Goal: Information Seeking & Learning: Learn about a topic

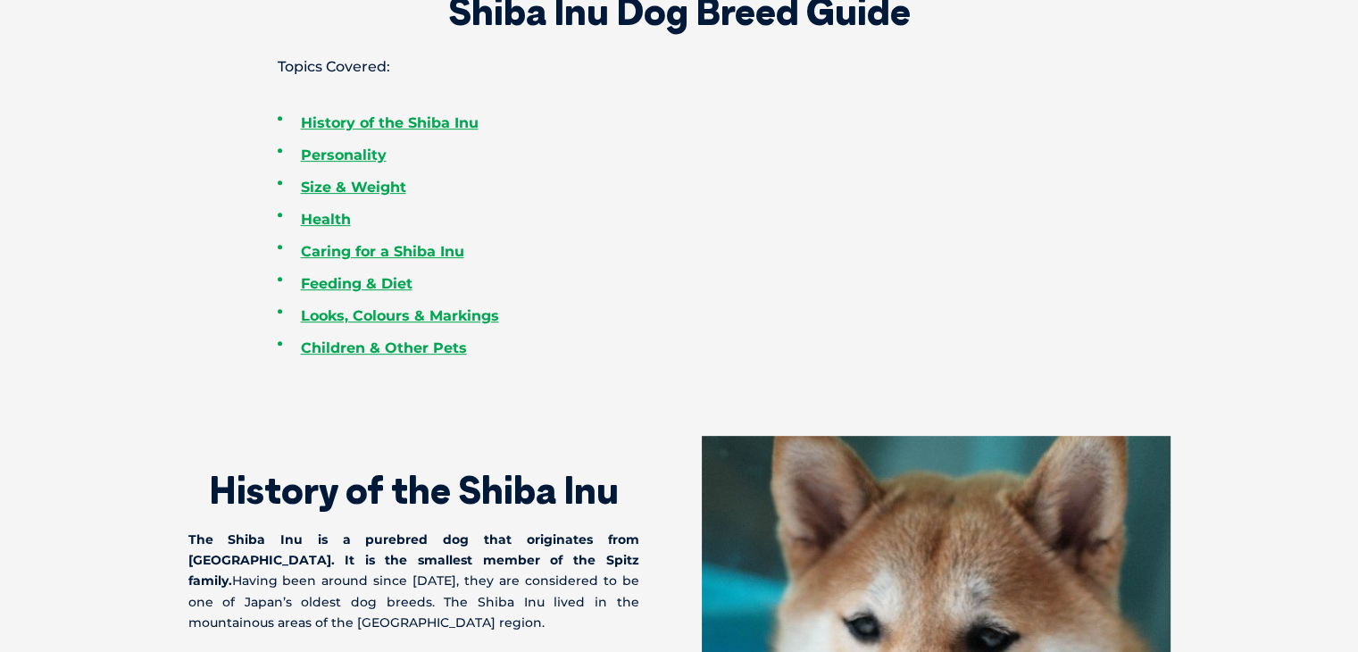
scroll to position [736, 0]
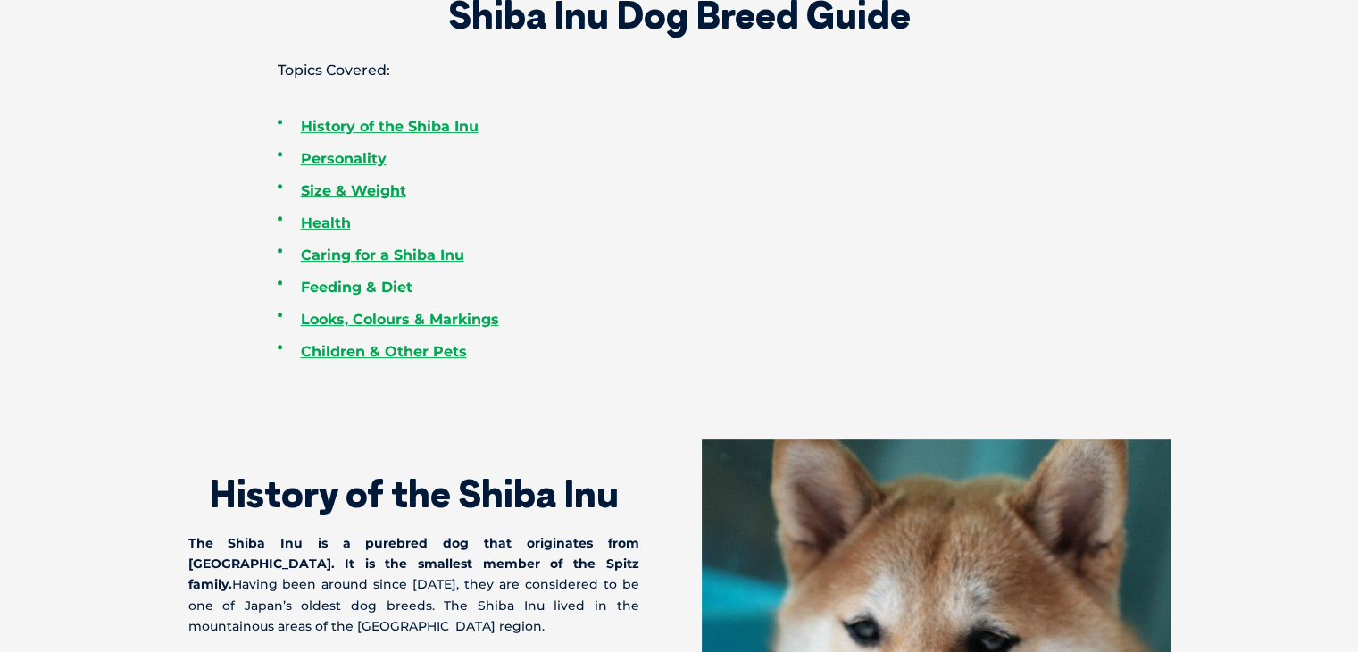
click at [366, 285] on link "Feeding & Diet" at bounding box center [357, 287] width 112 height 17
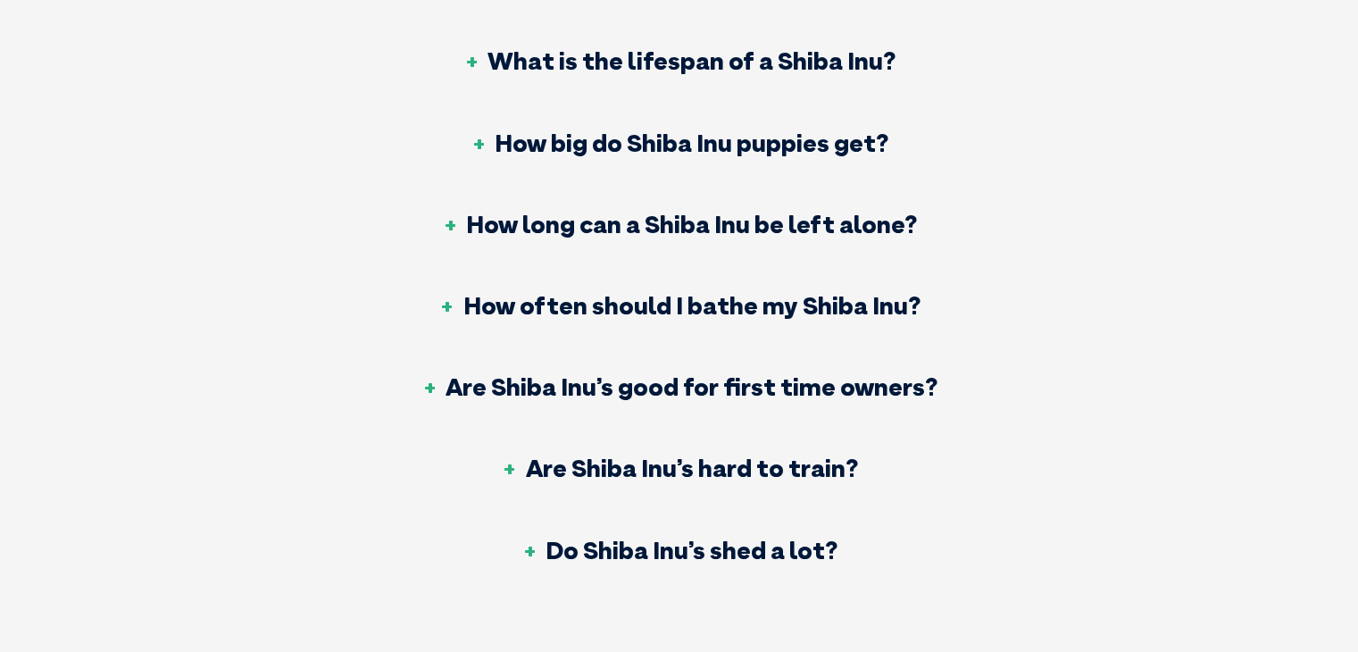
scroll to position [5583, 0]
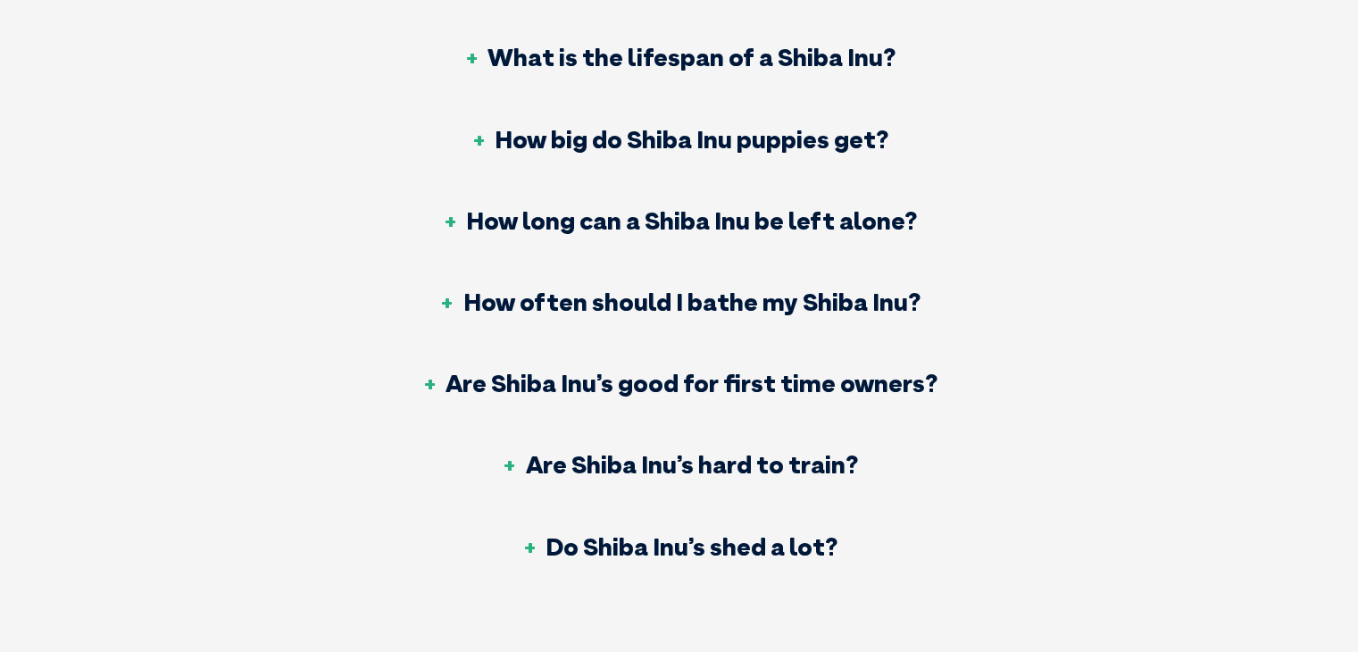
click at [470, 289] on h3 "How often should I bathe my Shiba Inu?" at bounding box center [679, 301] width 482 height 25
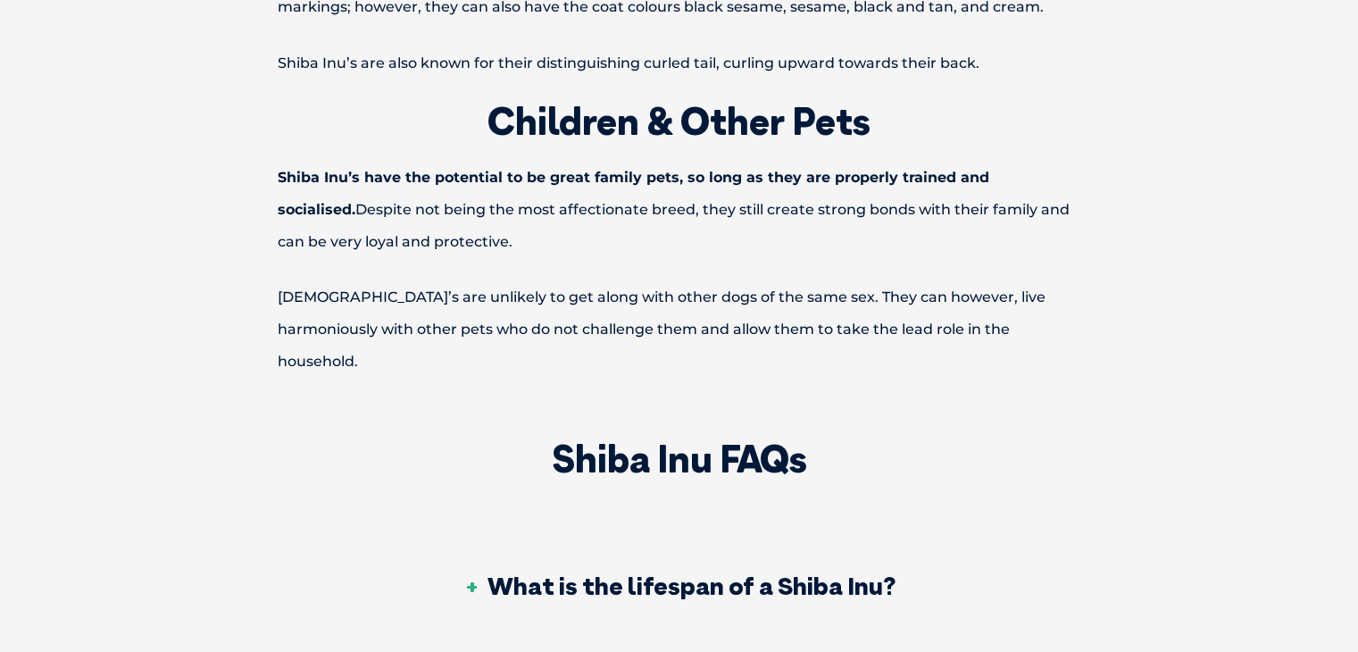
scroll to position [5055, 0]
click at [661, 572] on h3 "What is the lifespan of a Shiba Inu?" at bounding box center [679, 584] width 433 height 25
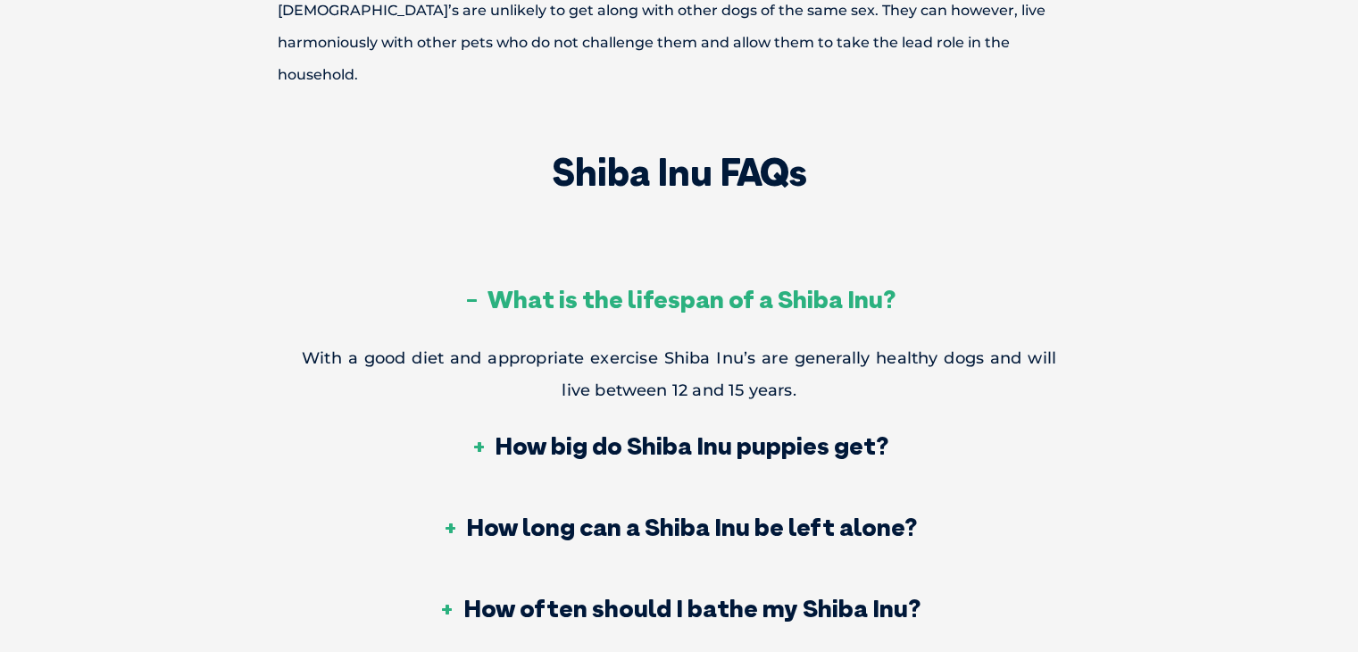
scroll to position [5359, 0]
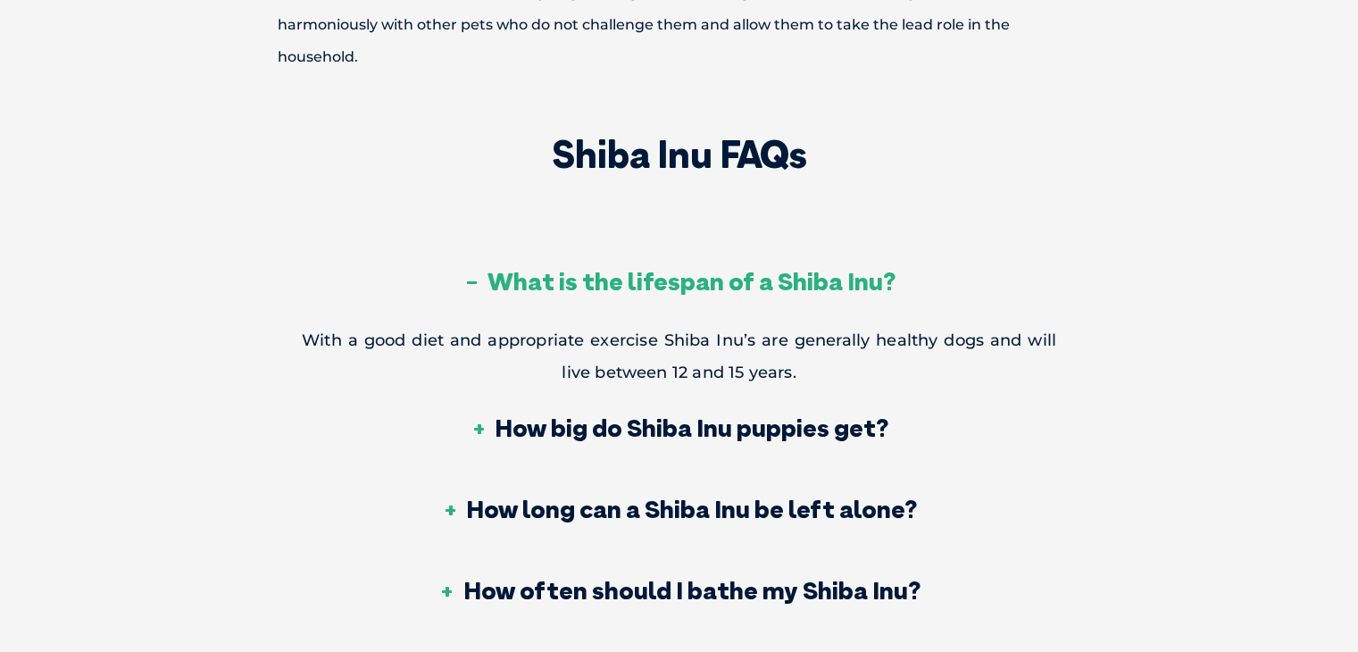
click at [702, 415] on h3 "How big do Shiba Inu puppies get?" at bounding box center [679, 427] width 419 height 25
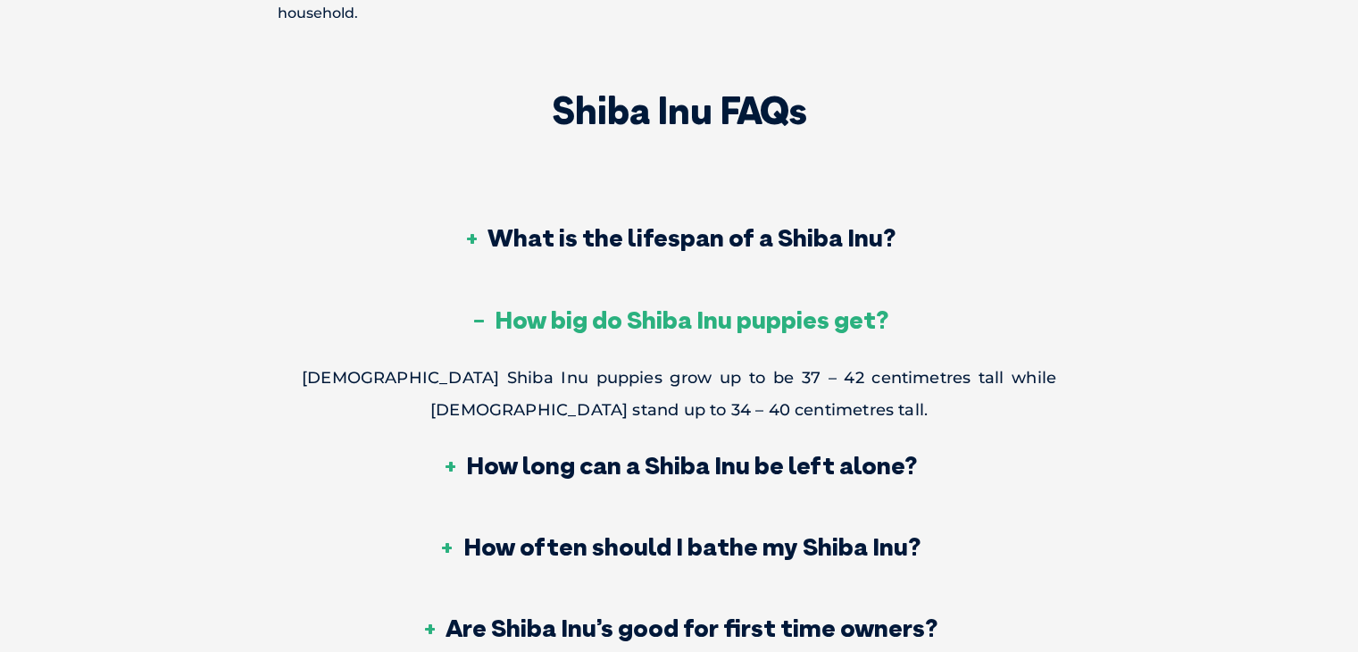
scroll to position [5405, 0]
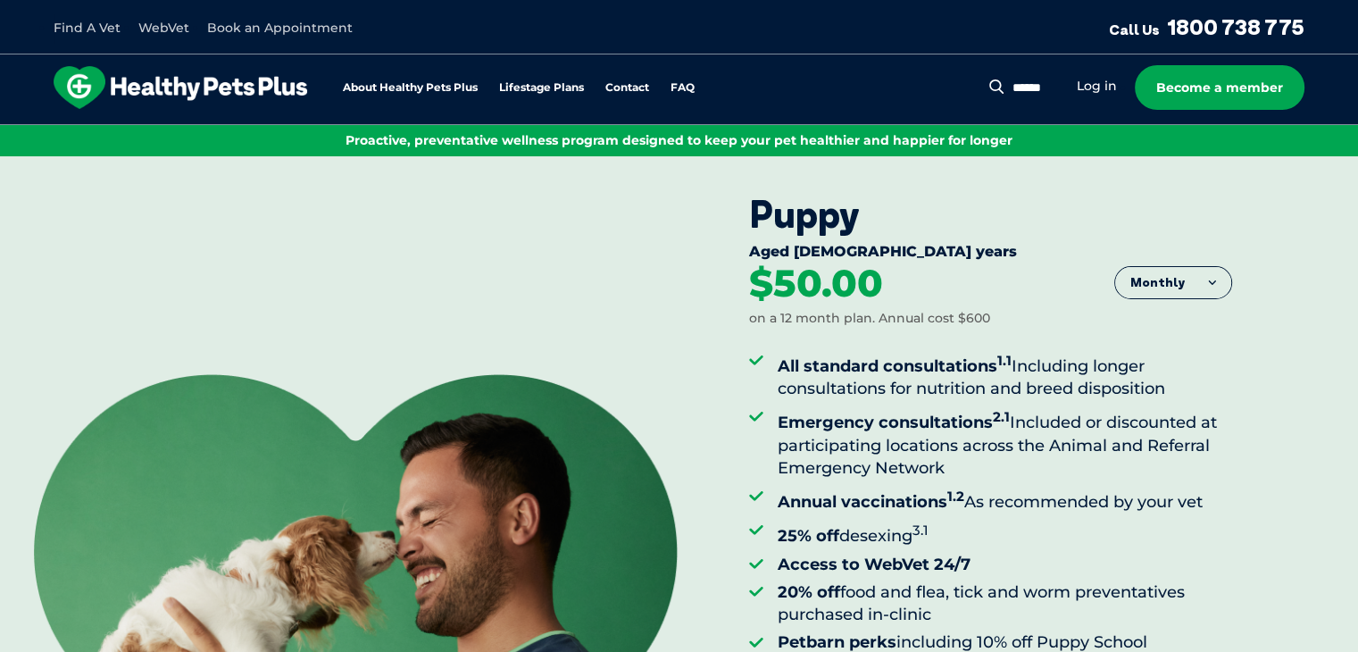
click at [295, 182] on div "Puppy Aged 0-1 years Monthly Fortnightly Monthly Yearly $23.08" at bounding box center [679, 483] width 1358 height 654
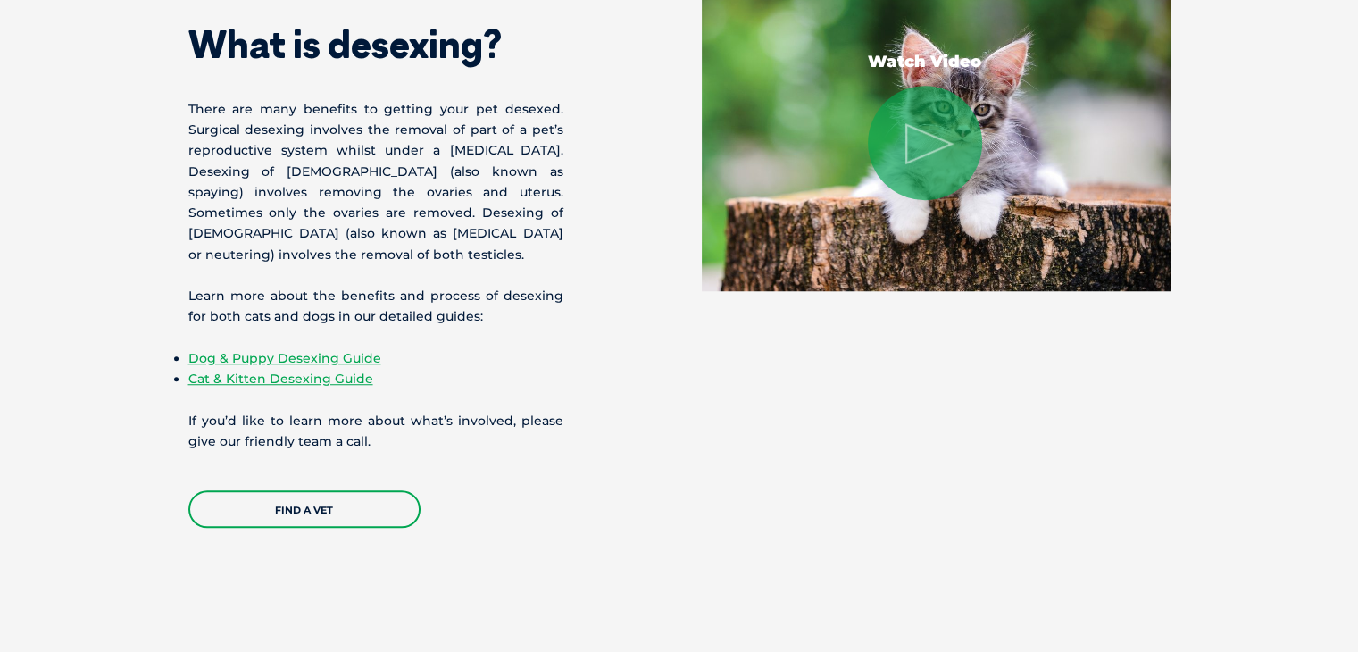
scroll to position [1388, 0]
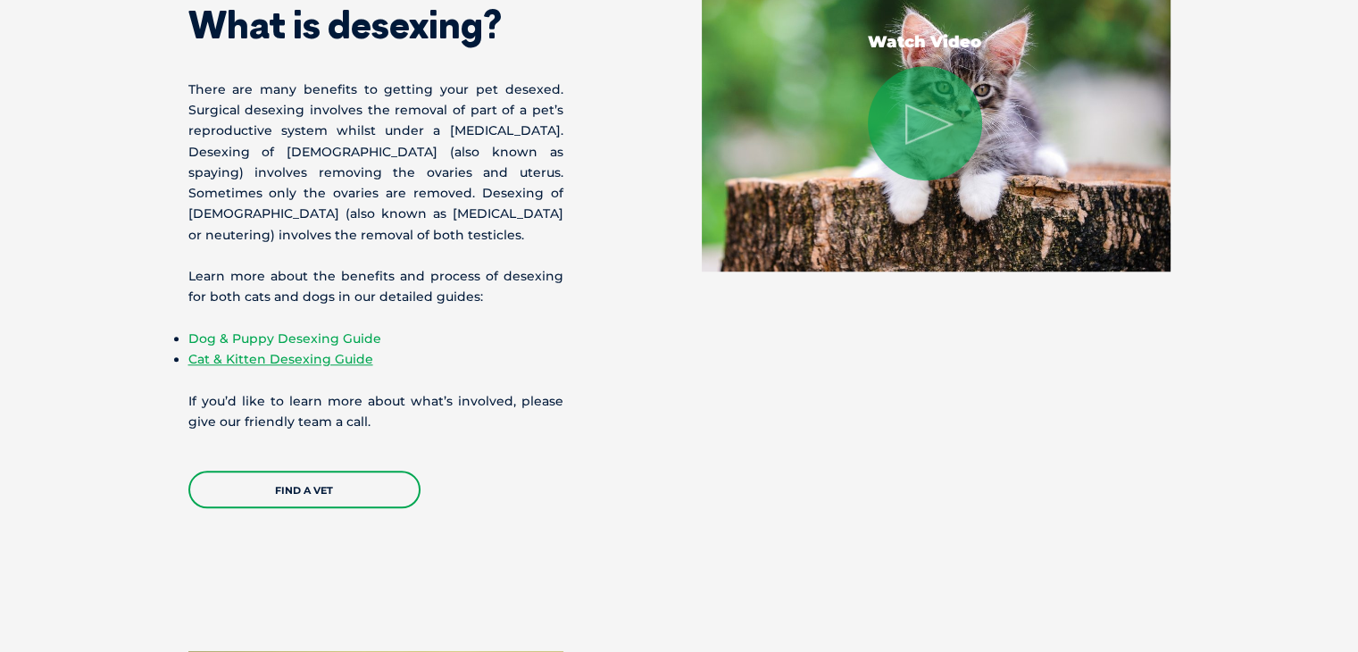
click at [355, 335] on link "Dog & Puppy Desexing Guide" at bounding box center [284, 338] width 193 height 16
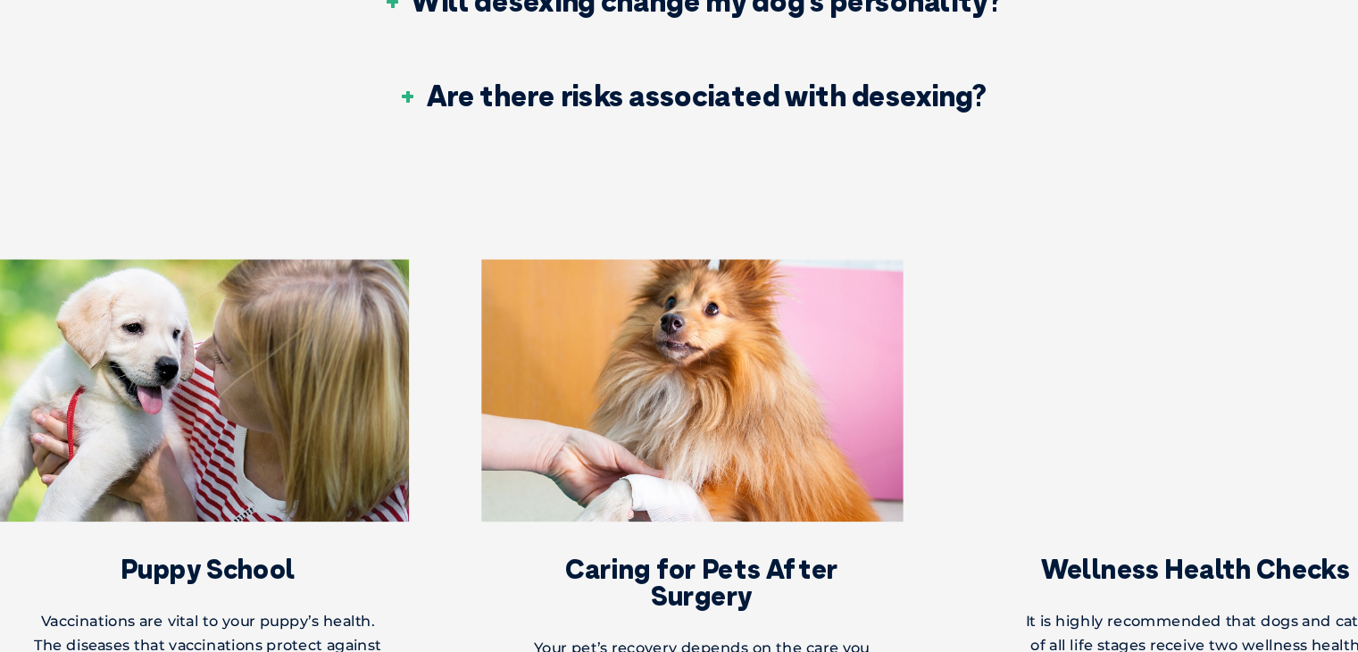
scroll to position [3963, 0]
